Goal: Task Accomplishment & Management: Use online tool/utility

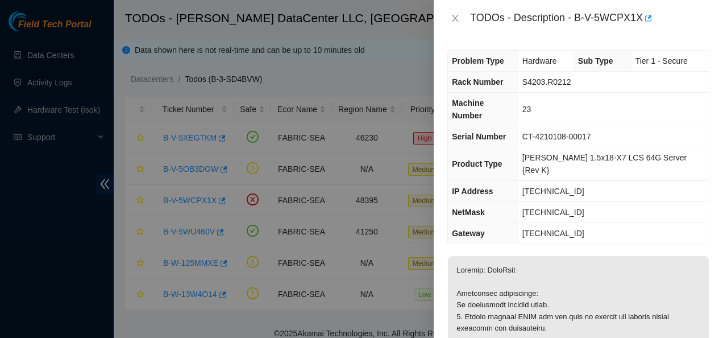
scroll to position [123, 0]
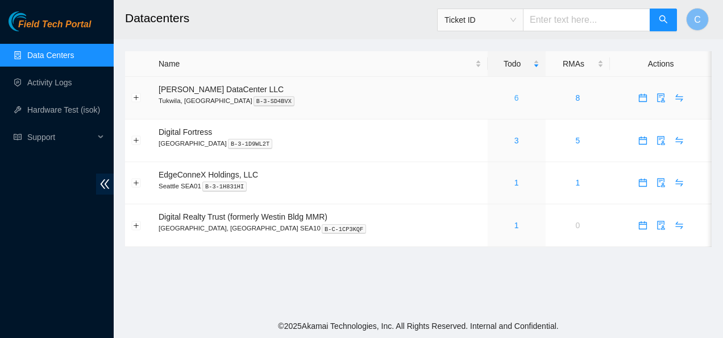
click at [514, 95] on link "6" at bounding box center [516, 97] width 5 height 9
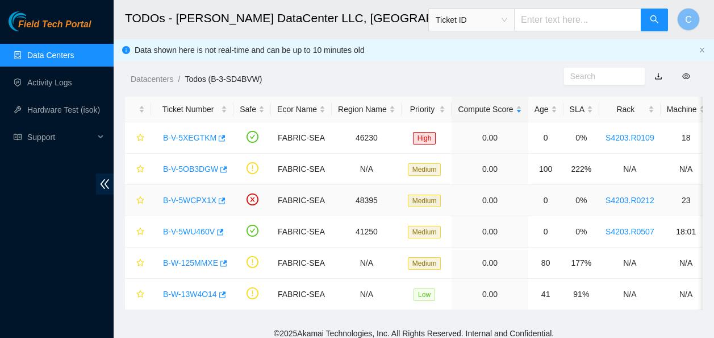
click at [195, 201] on link "B-V-5WCPX1X" at bounding box center [189, 199] width 53 height 9
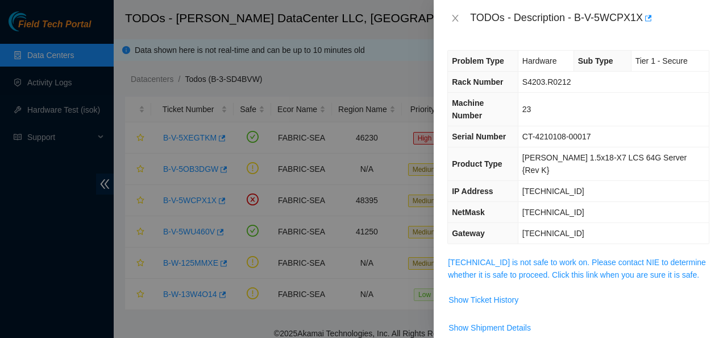
click at [602, 17] on div "TODOs - Description - B-V-5WCPX1X" at bounding box center [589, 18] width 239 height 18
drag, startPoint x: 576, startPoint y: 16, endPoint x: 640, endPoint y: 20, distance: 64.9
click at [640, 20] on div "TODOs - Description - B-V-5WCPX1X" at bounding box center [589, 18] width 239 height 18
copy div "B-V-5WCPX1X"
click at [512, 257] on link "23.220.244.154 is not safe to work on. Please contact NIE to determine whether …" at bounding box center [577, 268] width 258 height 22
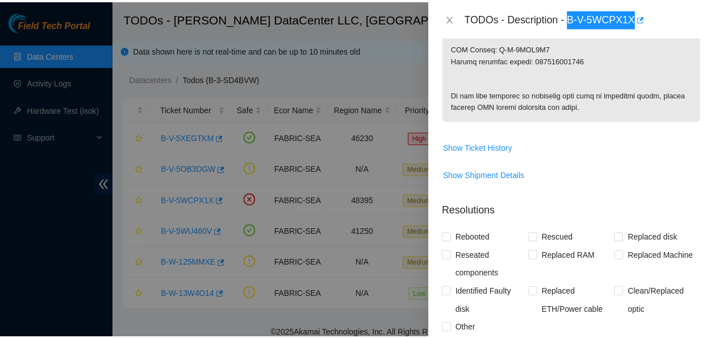
scroll to position [639, 0]
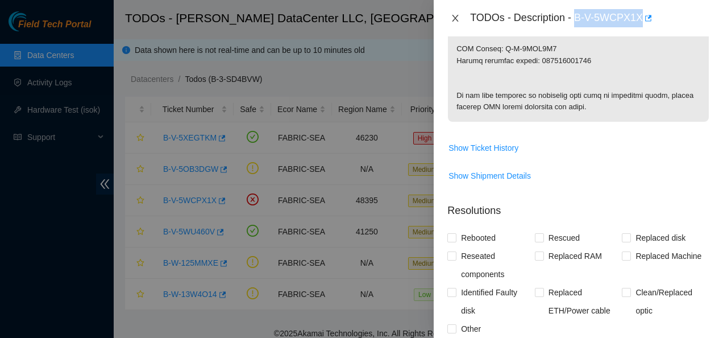
click at [449, 18] on button "Close" at bounding box center [455, 18] width 16 height 11
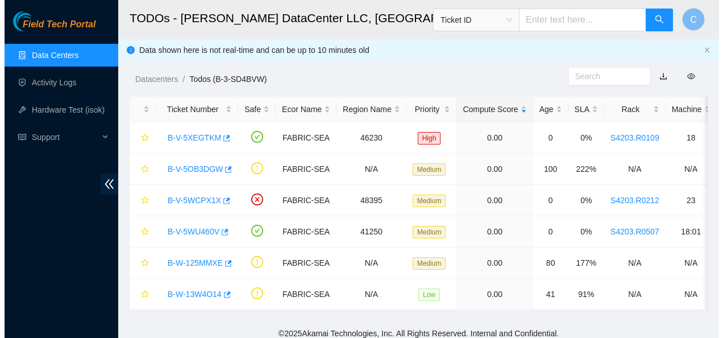
scroll to position [334, 0]
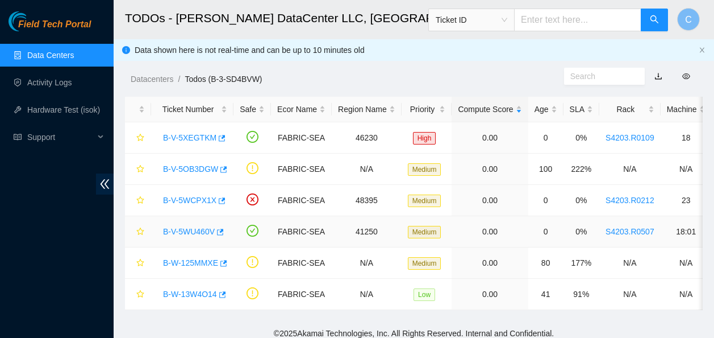
click at [188, 235] on link "B-V-5WU460V" at bounding box center [189, 231] width 52 height 9
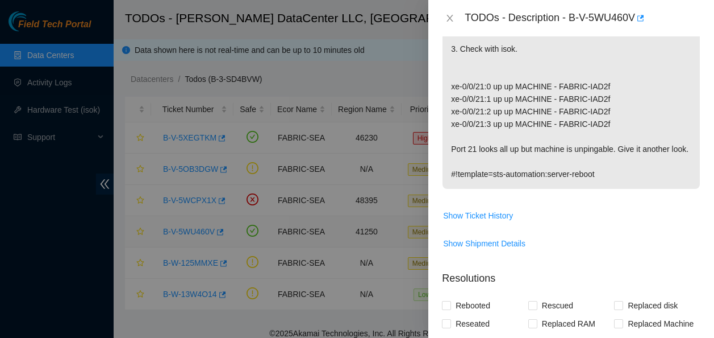
scroll to position [605, 0]
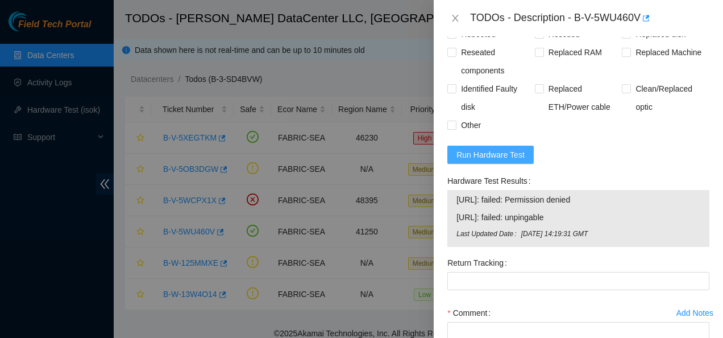
click at [495, 161] on span "Run Hardware Test" at bounding box center [490, 154] width 68 height 13
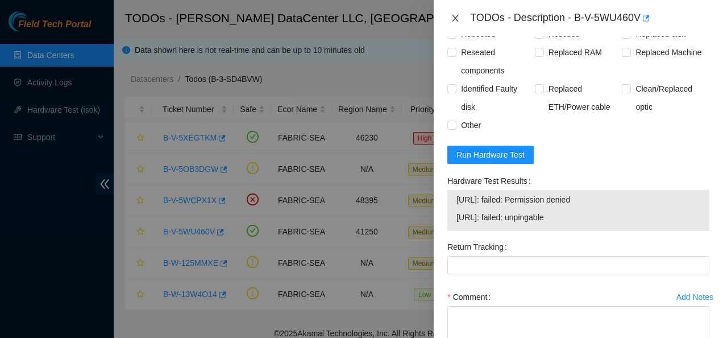
click at [452, 19] on icon "close" at bounding box center [455, 18] width 9 height 9
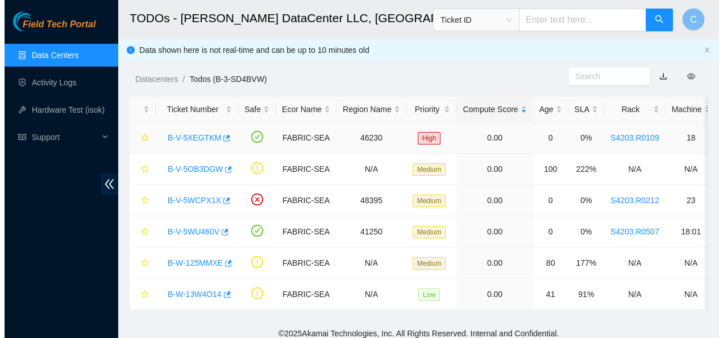
scroll to position [281, 0]
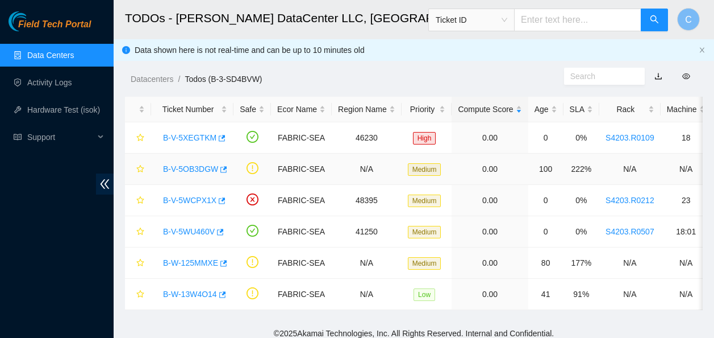
click at [191, 165] on link "B-V-5OB3DGW" at bounding box center [190, 168] width 55 height 9
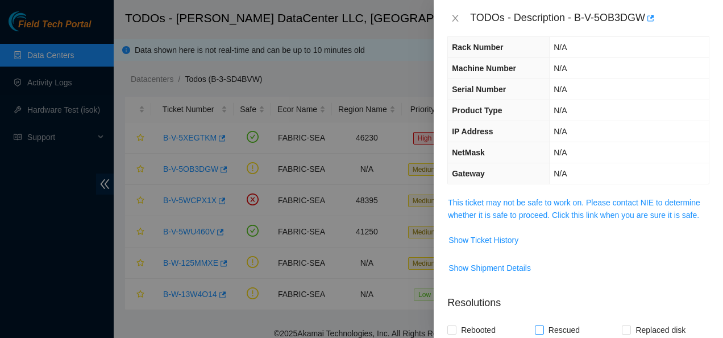
scroll to position [33, 0]
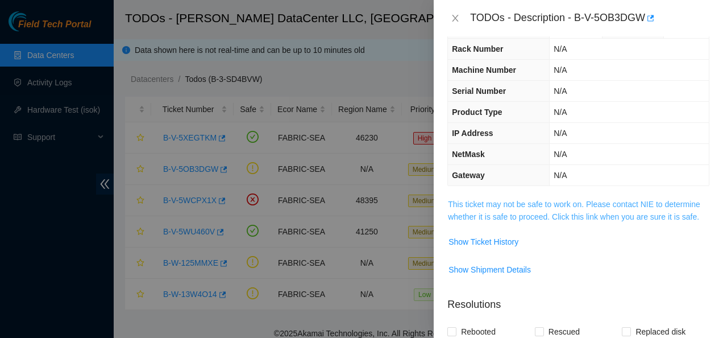
click at [515, 213] on link "This ticket may not be safe to work on. Please contact NIE to determine whether…" at bounding box center [574, 210] width 252 height 22
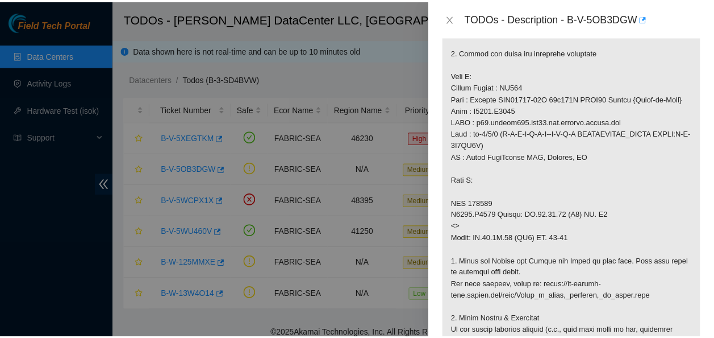
scroll to position [257, 0]
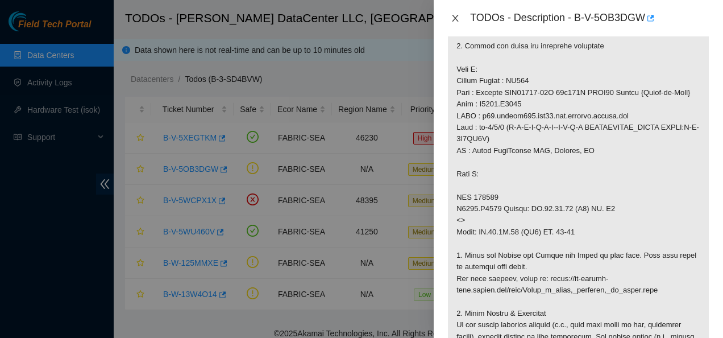
click at [454, 18] on icon "close" at bounding box center [455, 18] width 6 height 7
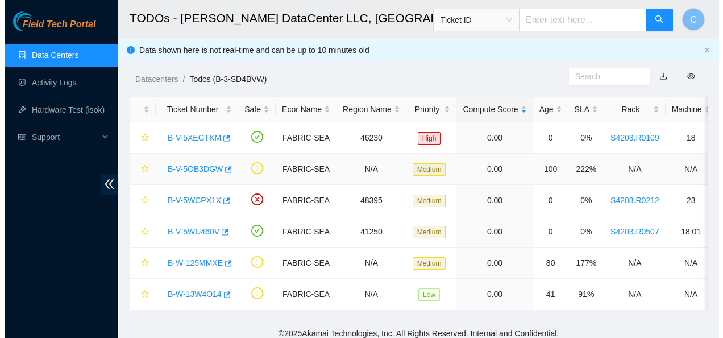
scroll to position [294, 0]
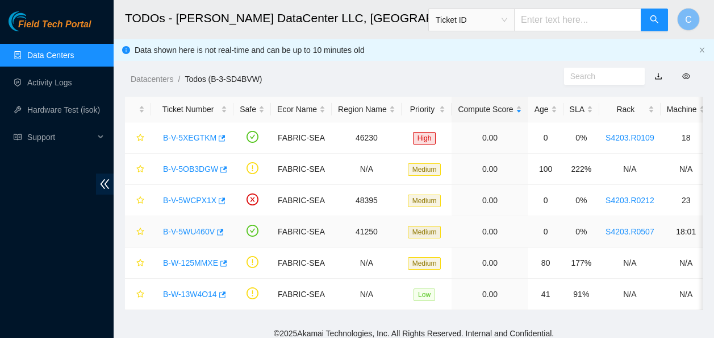
click at [186, 231] on link "B-V-5WU460V" at bounding box center [189, 231] width 52 height 9
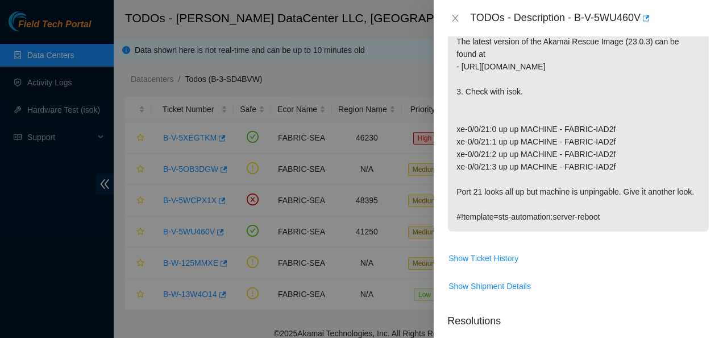
scroll to position [466, 0]
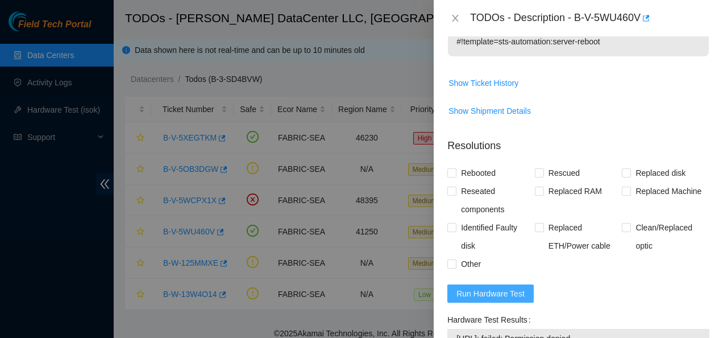
click at [493, 299] on span "Run Hardware Test" at bounding box center [490, 293] width 68 height 13
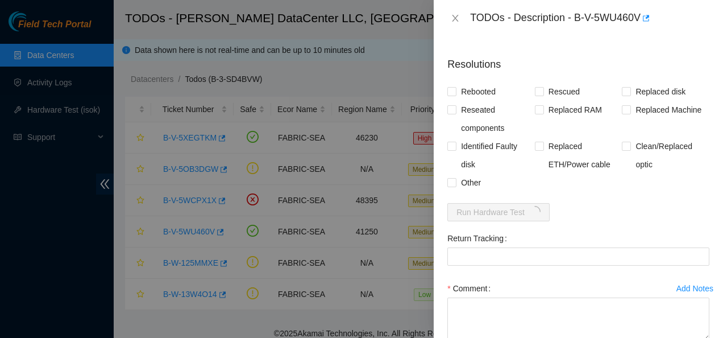
scroll to position [548, 0]
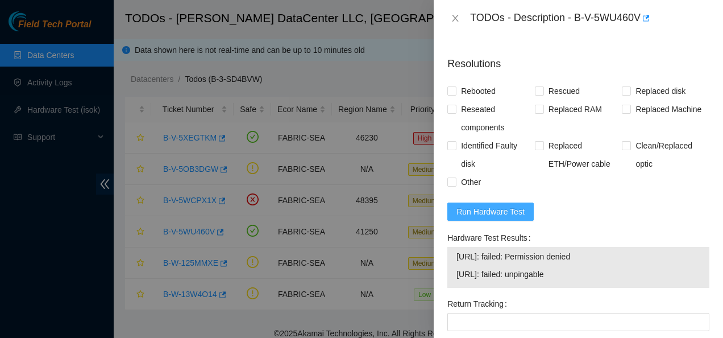
click at [461, 218] on span "Run Hardware Test" at bounding box center [490, 211] width 68 height 13
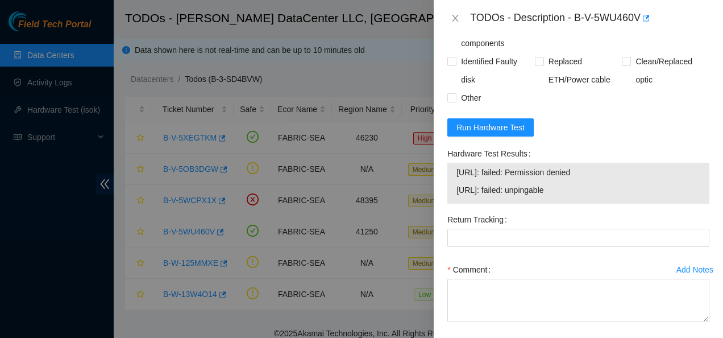
scroll to position [637, 0]
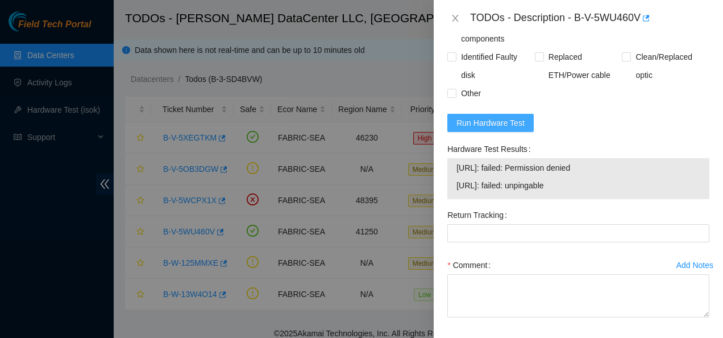
click at [464, 129] on span "Run Hardware Test" at bounding box center [490, 122] width 68 height 13
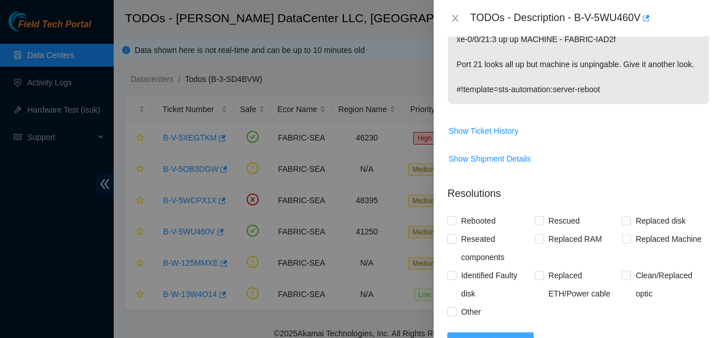
scroll to position [406, 0]
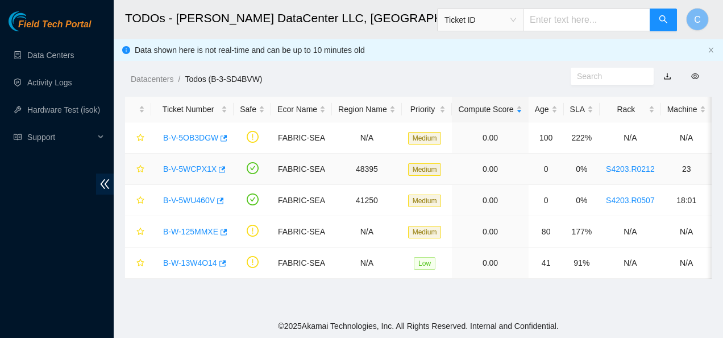
click at [193, 167] on link "B-V-5WCPX1X" at bounding box center [189, 168] width 53 height 9
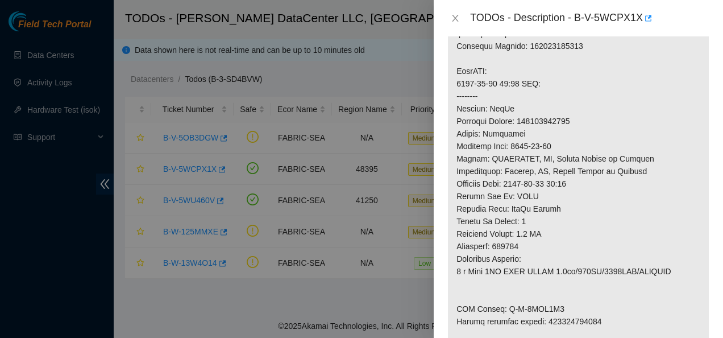
scroll to position [414, 0]
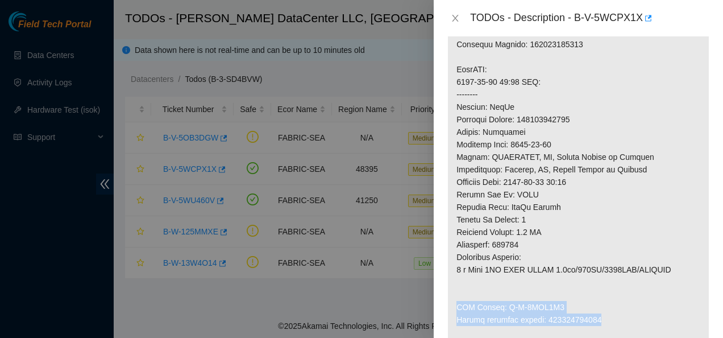
drag, startPoint x: 597, startPoint y: 296, endPoint x: 456, endPoint y: 280, distance: 141.3
click at [456, 280] on p at bounding box center [578, 119] width 261 height 555
copy p "RMA Return: B-V-5WEO6F6 Return tracking number: 463470060134"
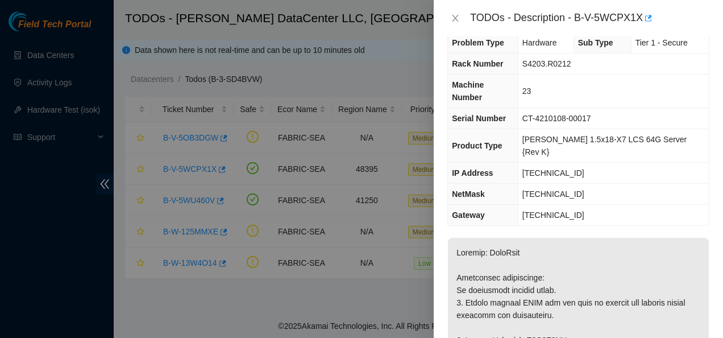
scroll to position [0, 0]
